Goal: Information Seeking & Learning: Learn about a topic

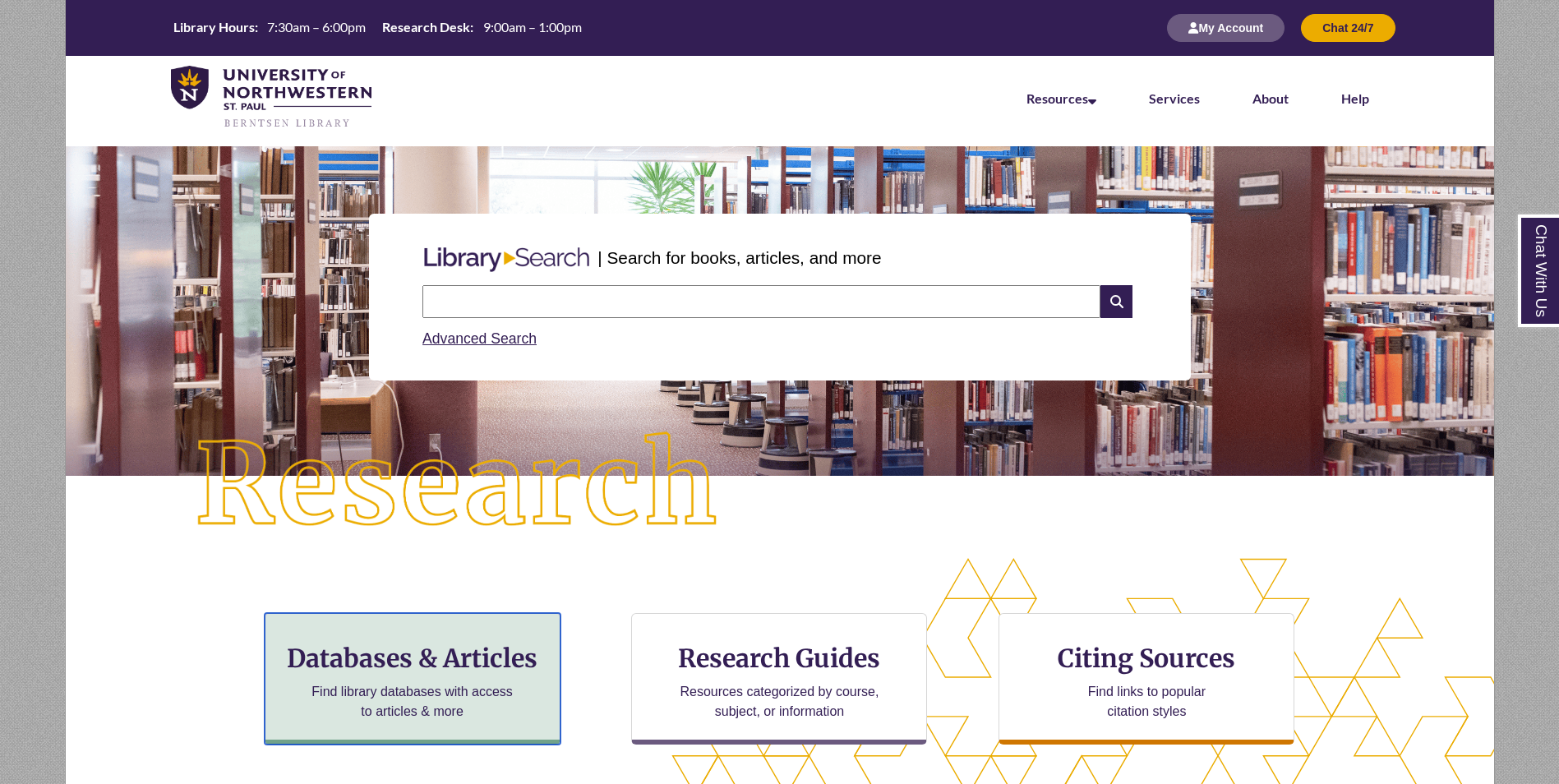
click at [407, 676] on div "Databases & Articles Find library databases with access to articles & more" at bounding box center [412, 679] width 296 height 131
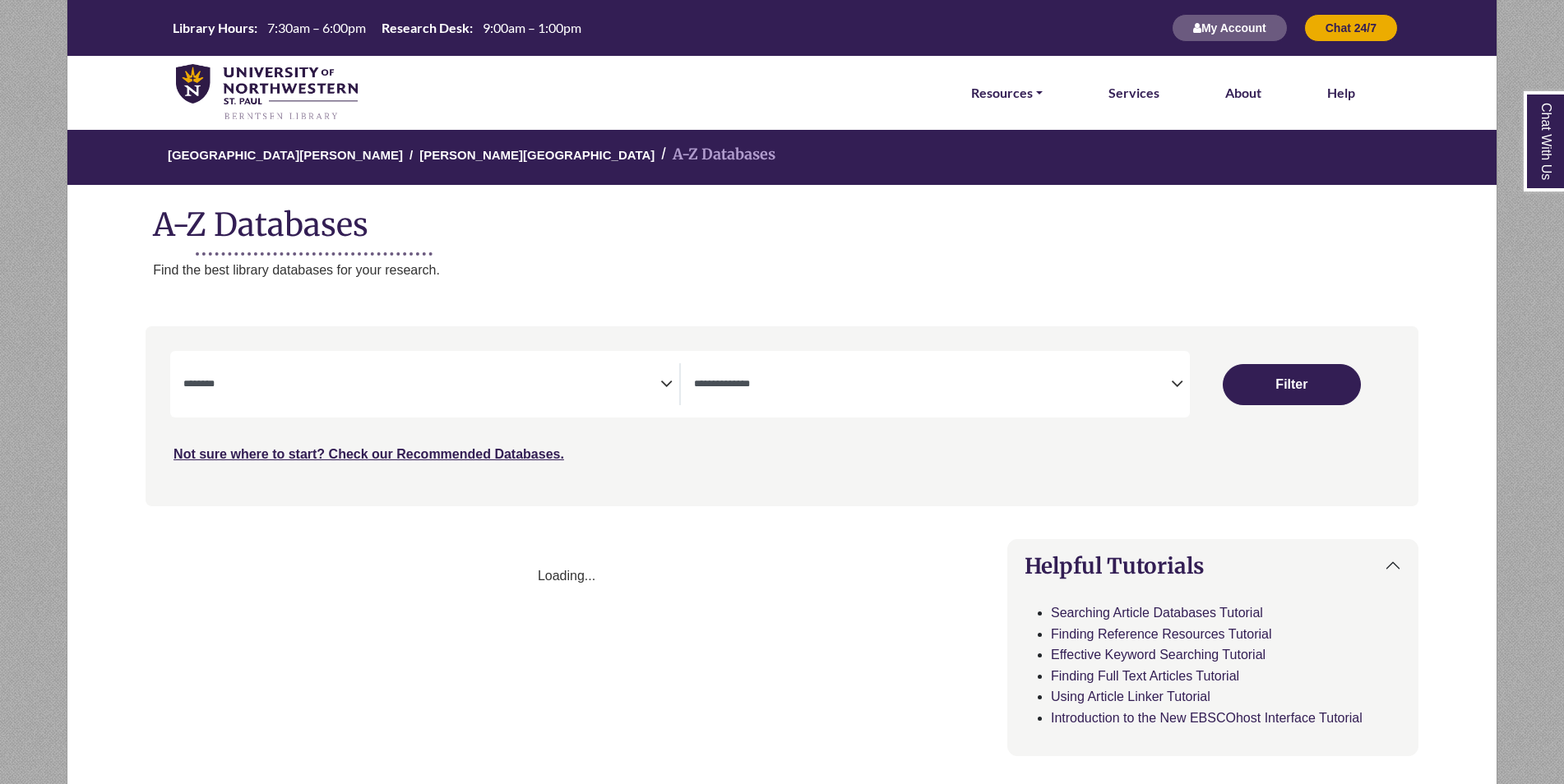
select select "Database Subject Filter"
select select "Database Types Filter"
select select "Database Subject Filter"
select select "Database Types Filter"
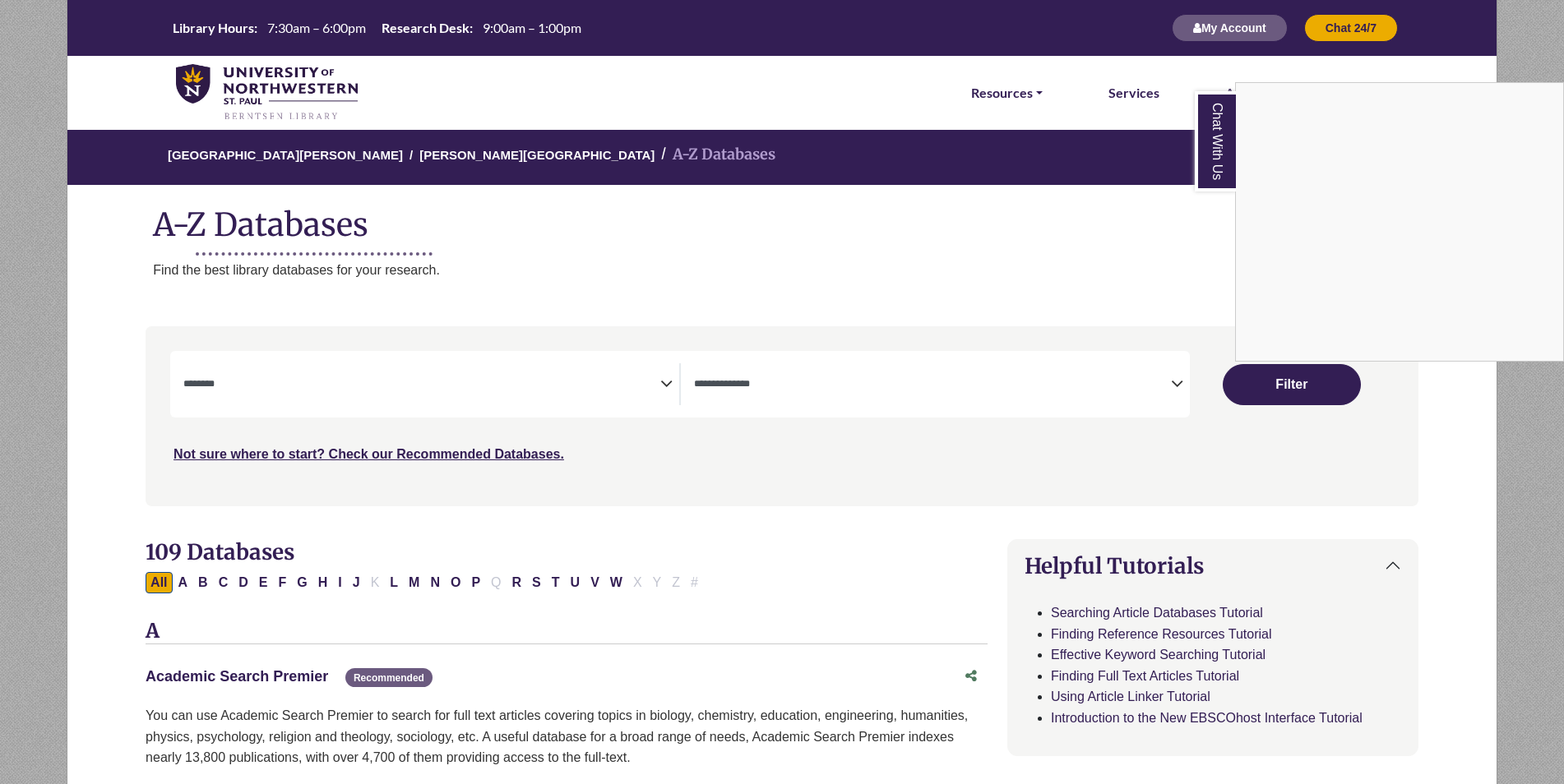
click at [261, 675] on div "Chat With Us" at bounding box center [782, 392] width 1564 height 784
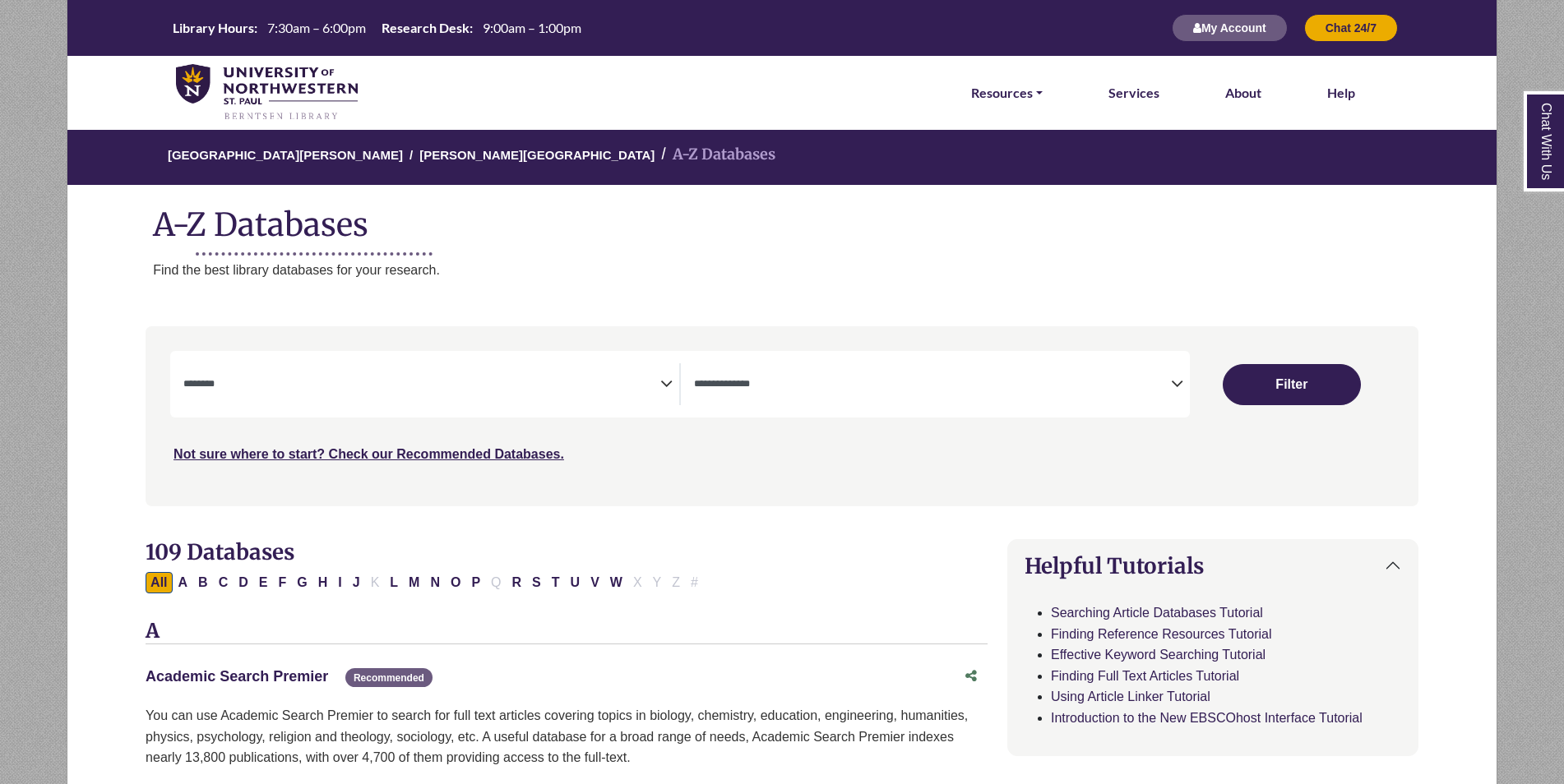
click at [220, 682] on link "Academic Search Premier This link opens in a new window" at bounding box center [236, 676] width 182 height 17
